Goal: Book appointment/travel/reservation

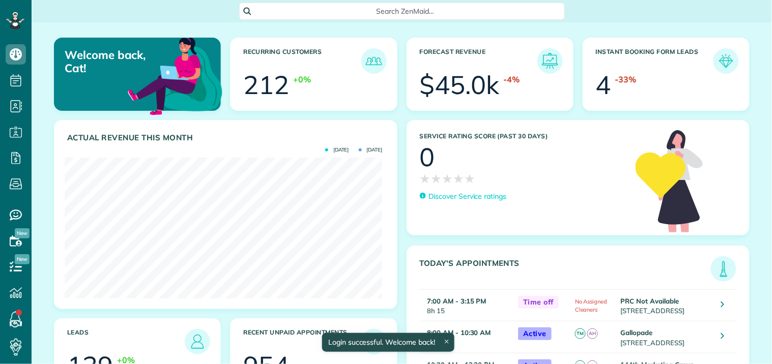
scroll to position [141, 318]
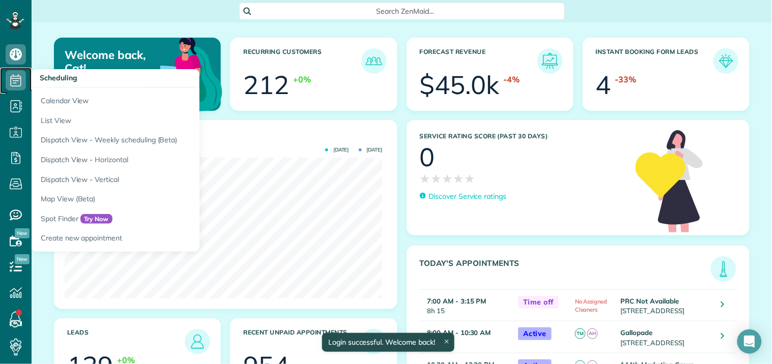
click at [13, 82] on icon at bounding box center [16, 80] width 20 height 20
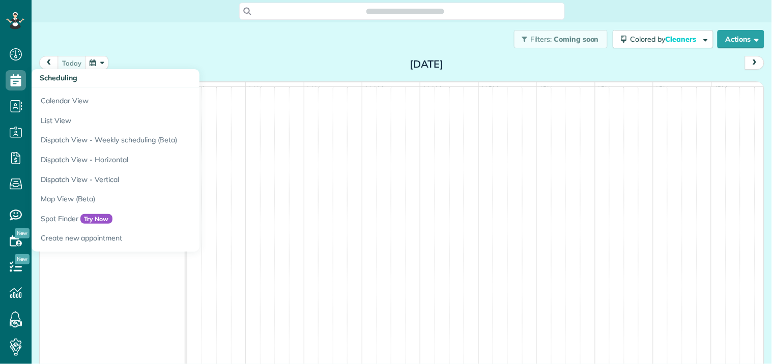
scroll to position [4, 4]
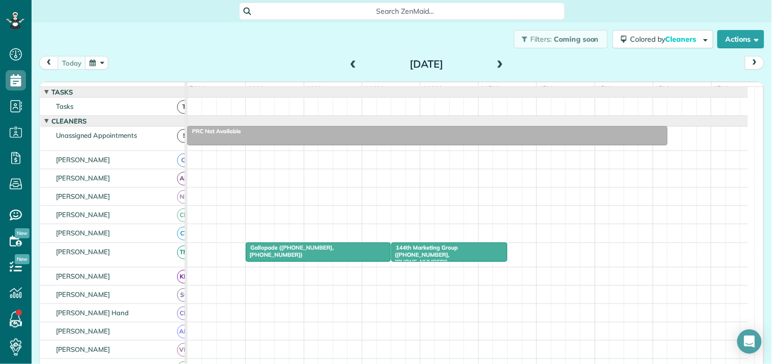
click at [100, 64] on button "button" at bounding box center [96, 63] width 23 height 14
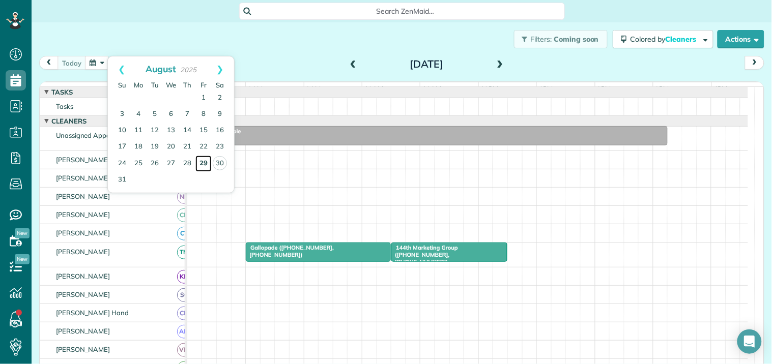
click at [206, 160] on link "29" at bounding box center [203, 164] width 16 height 16
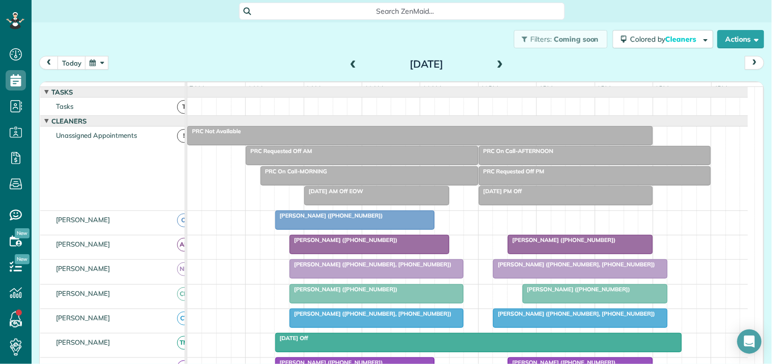
scroll to position [226, 0]
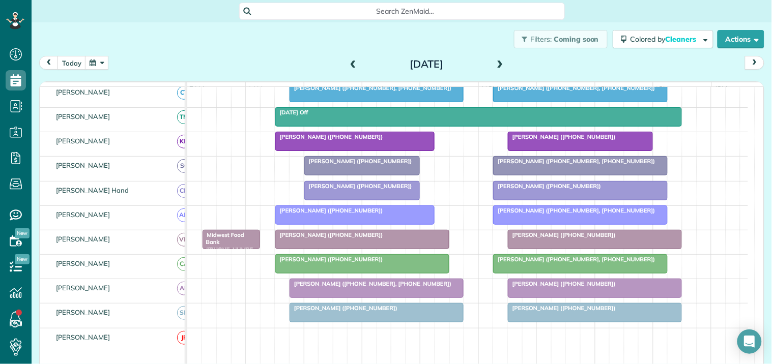
click at [572, 322] on div at bounding box center [595, 313] width 173 height 18
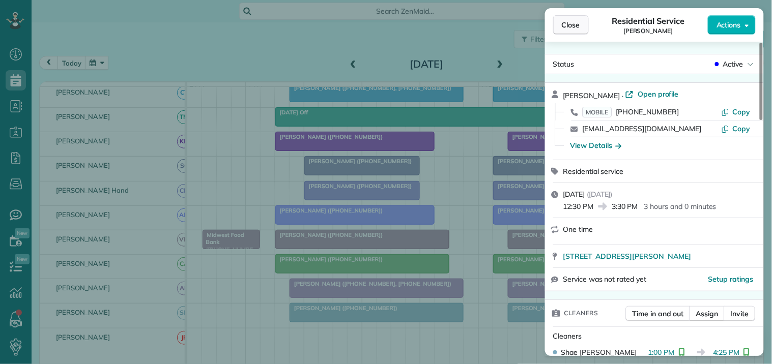
click at [572, 25] on span "Close" at bounding box center [571, 25] width 18 height 10
